Goal: Understand process/instructions: Learn how to perform a task or action

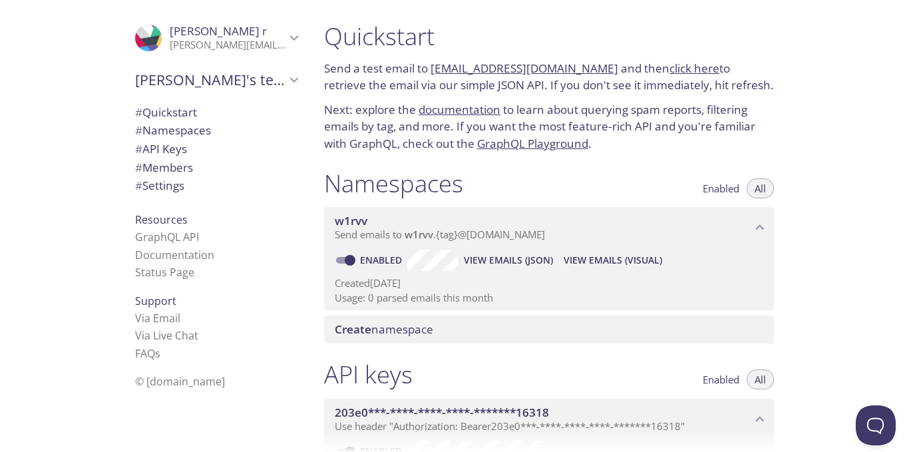
scroll to position [67, 0]
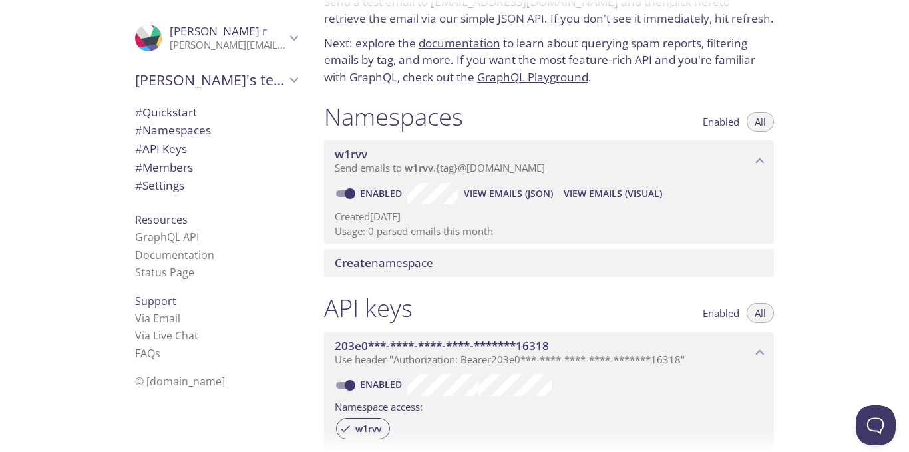
click at [338, 265] on span "Create" at bounding box center [353, 262] width 37 height 15
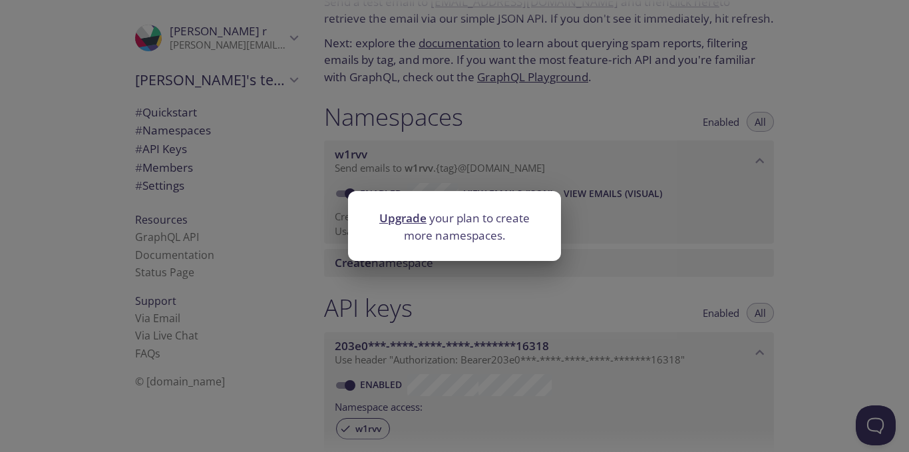
click at [480, 275] on div "Upgrade your plan to create more namespaces." at bounding box center [454, 226] width 909 height 452
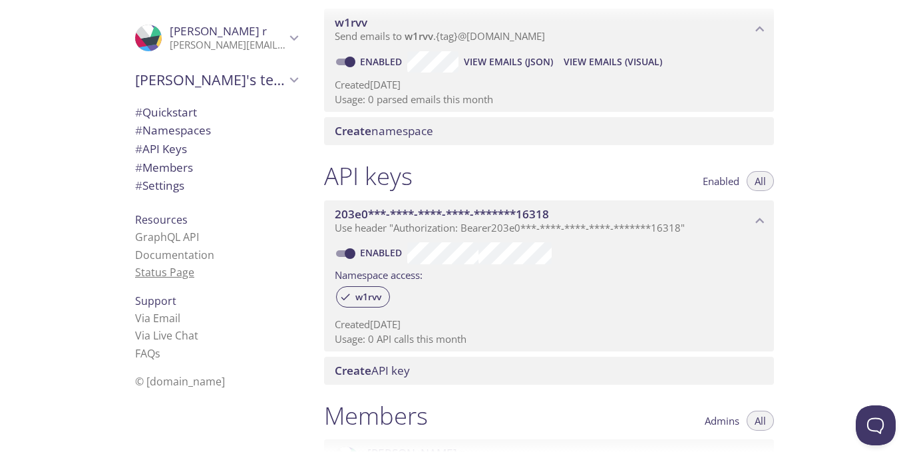
scroll to position [200, 0]
click at [289, 42] on icon "Mayank r" at bounding box center [293, 37] width 17 height 17
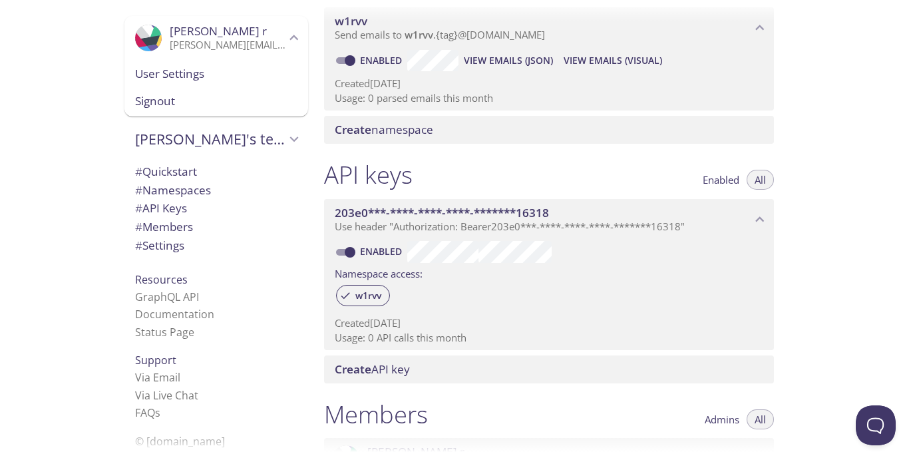
click at [289, 42] on icon "Mayank r" at bounding box center [293, 37] width 17 height 17
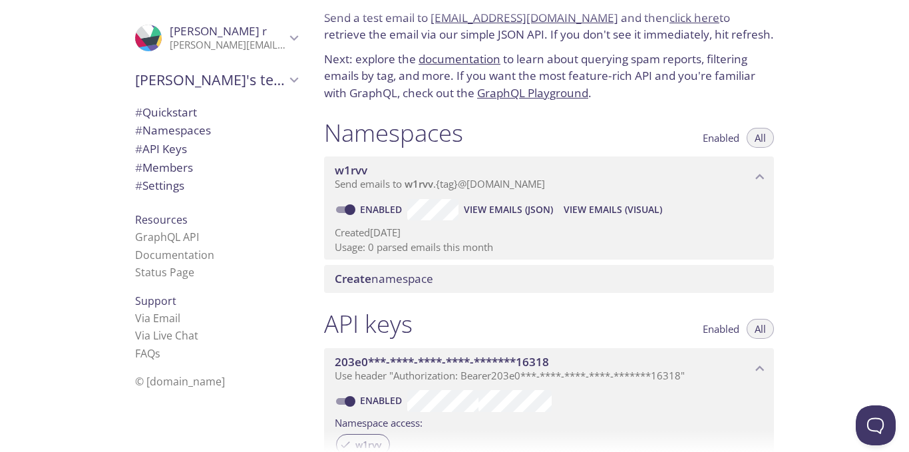
scroll to position [0, 0]
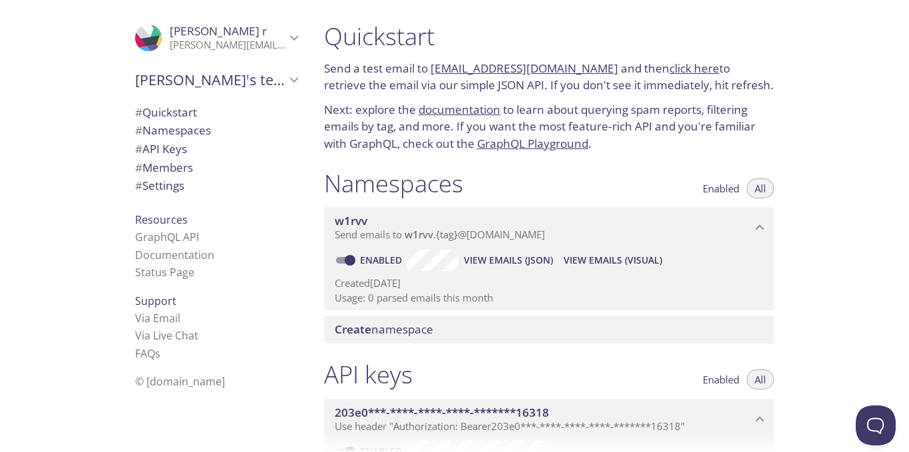
drag, startPoint x: 358, startPoint y: 299, endPoint x: 454, endPoint y: 299, distance: 96.5
click at [454, 299] on p "Usage: 0 parsed emails this month" at bounding box center [549, 298] width 428 height 14
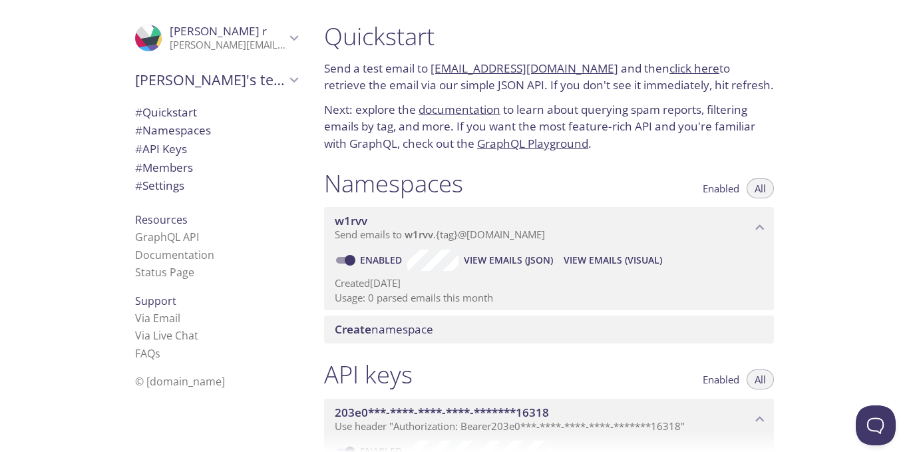
click at [454, 299] on p "Usage: 0 parsed emails this month" at bounding box center [549, 298] width 428 height 14
click at [488, 262] on span "View Emails (JSON)" at bounding box center [508, 260] width 89 height 16
click at [429, 181] on h1 "Namespaces" at bounding box center [393, 183] width 139 height 30
click at [452, 178] on h1 "Namespaces" at bounding box center [393, 183] width 139 height 30
drag, startPoint x: 467, startPoint y: 185, endPoint x: 300, endPoint y: 168, distance: 167.8
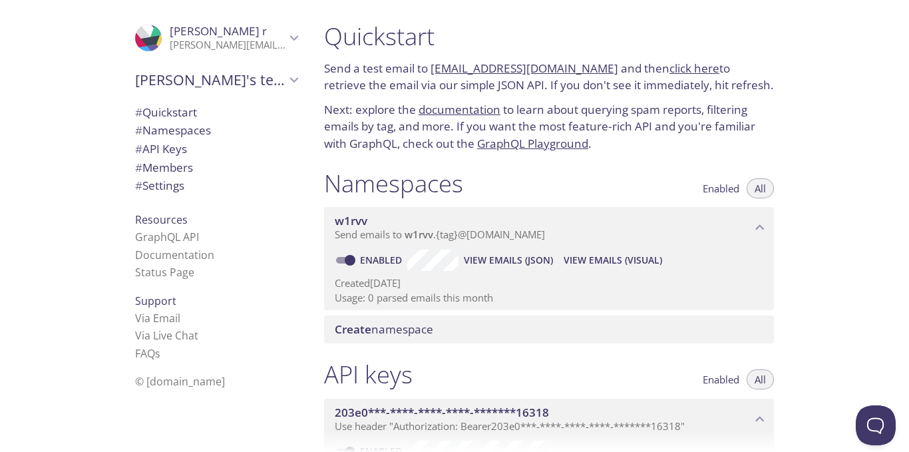
click at [319, 176] on div "Namespaces Enabled All w1rvv Send emails to w1rvv . {tag} @[DOMAIN_NAME] Enable…" at bounding box center [548, 256] width 471 height 192
click at [300, 168] on div ".cls-1 { fill: #6d5ca8; } .cls-2 { fill: #3fc191; } .cls-3 { fill: #3b4752; } .…" at bounding box center [214, 226] width 200 height 452
drag, startPoint x: 329, startPoint y: 182, endPoint x: 506, endPoint y: 189, distance: 176.4
click at [420, 180] on h1 "Namespaces" at bounding box center [393, 183] width 139 height 30
click at [506, 189] on div "Namespaces Enabled All" at bounding box center [549, 184] width 450 height 33
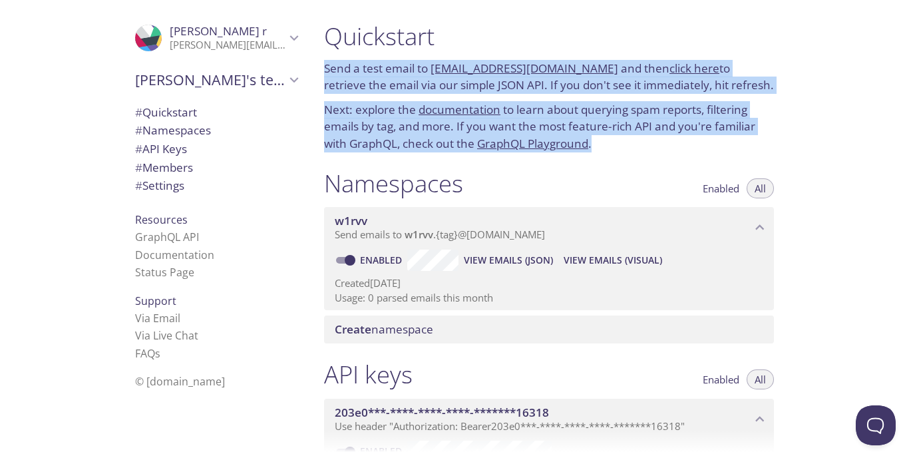
drag, startPoint x: 596, startPoint y: 140, endPoint x: 341, endPoint y: 49, distance: 270.6
click at [341, 49] on div "Quickstart Send a test email to [EMAIL_ADDRESS][DOMAIN_NAME] and then click her…" at bounding box center [548, 86] width 471 height 147
click at [348, 150] on p "Next: explore the documentation to learn about querying spam reports, filtering…" at bounding box center [549, 126] width 450 height 51
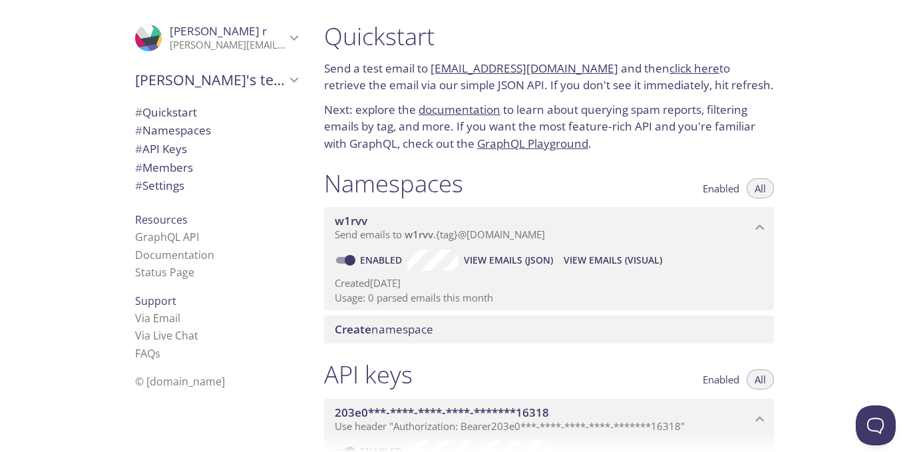
drag, startPoint x: 462, startPoint y: 184, endPoint x: 327, endPoint y: 184, distance: 134.4
click at [327, 184] on h1 "Namespaces" at bounding box center [393, 183] width 139 height 30
drag, startPoint x: 325, startPoint y: 184, endPoint x: 450, endPoint y: 188, distance: 124.5
click at [450, 188] on h1 "Namespaces" at bounding box center [393, 183] width 139 height 30
click at [460, 185] on h1 "Namespaces" at bounding box center [393, 183] width 139 height 30
